Goal: Task Accomplishment & Management: Manage account settings

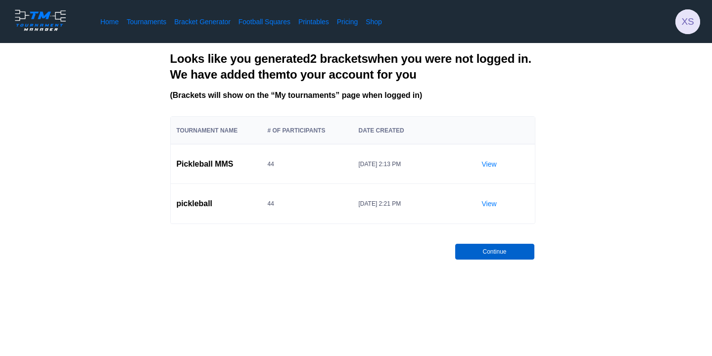
click at [514, 248] on button "Continue" at bounding box center [494, 252] width 79 height 16
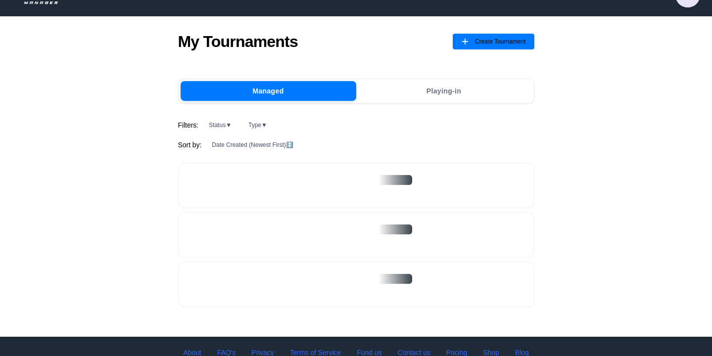
scroll to position [28, 0]
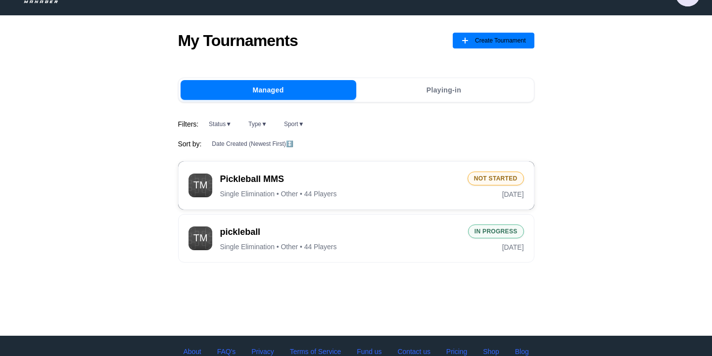
click at [242, 177] on span "Pickleball MMS" at bounding box center [339, 179] width 239 height 12
